Goal: Task Accomplishment & Management: Manage account settings

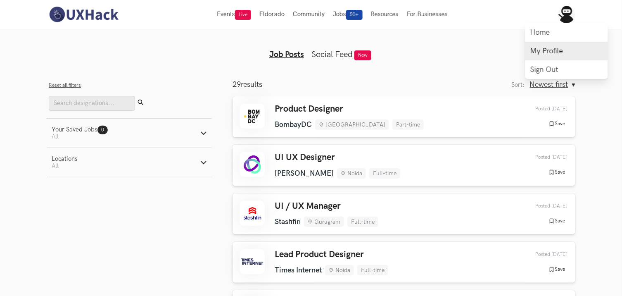
click at [554, 48] on link "My Profile" at bounding box center [566, 51] width 83 height 19
click at [570, 12] on img at bounding box center [566, 14] width 17 height 17
click at [540, 52] on link "My Profile" at bounding box center [566, 51] width 83 height 19
click at [570, 14] on img at bounding box center [566, 14] width 17 height 17
click at [546, 72] on link "Sign Out" at bounding box center [566, 69] width 83 height 19
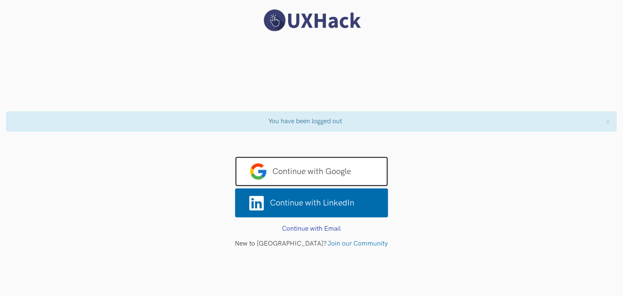
click at [323, 163] on span "Continue with Google" at bounding box center [311, 172] width 153 height 30
